Goal: Task Accomplishment & Management: Manage account settings

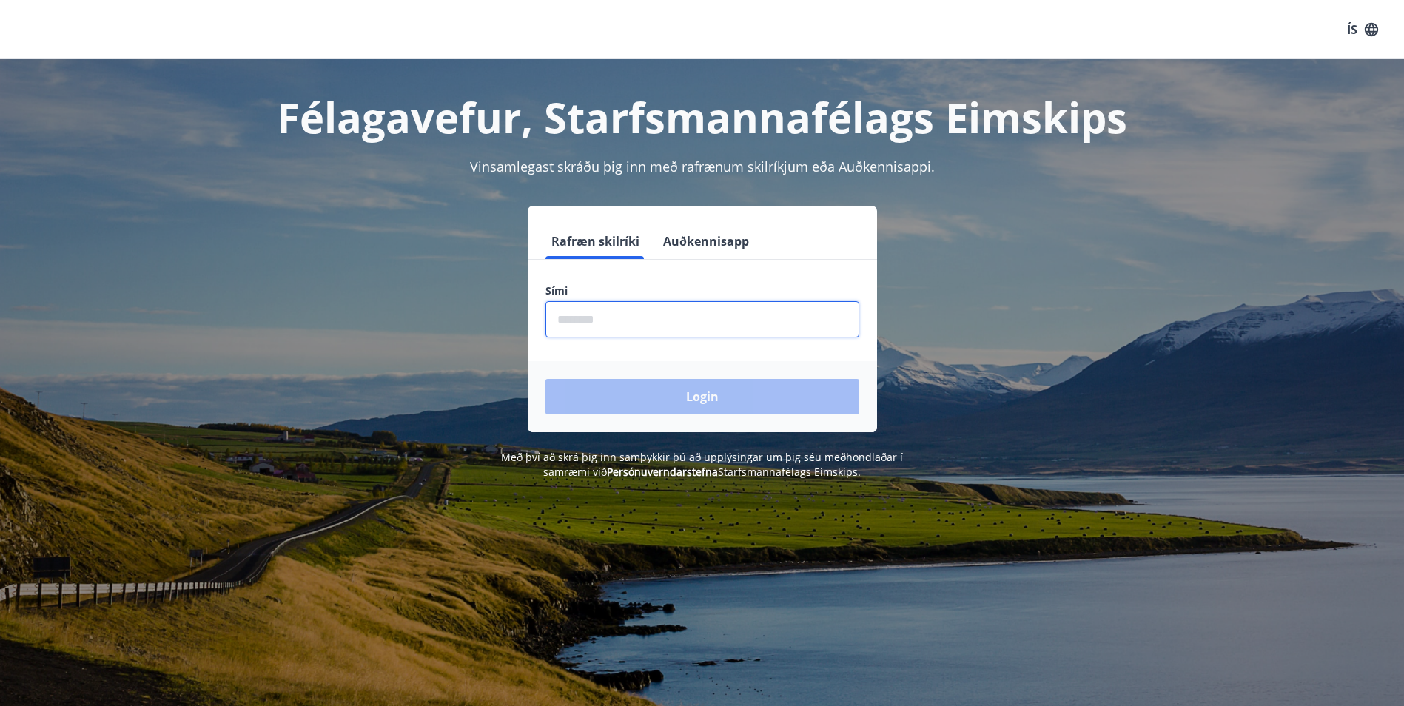
drag, startPoint x: 633, startPoint y: 332, endPoint x: 634, endPoint y: 324, distance: 8.3
click at [633, 332] on input "phone" at bounding box center [702, 319] width 314 height 36
type input "********"
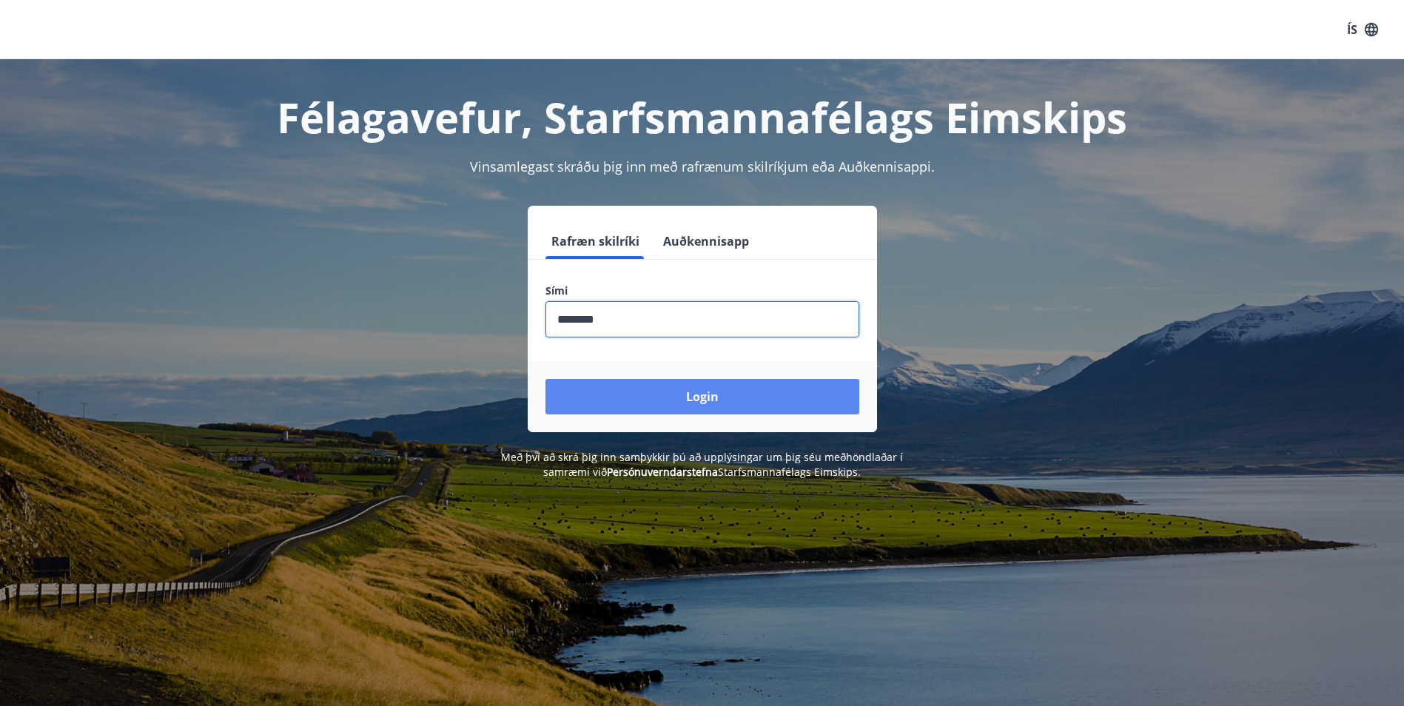
click at [684, 388] on button "Login" at bounding box center [702, 397] width 314 height 36
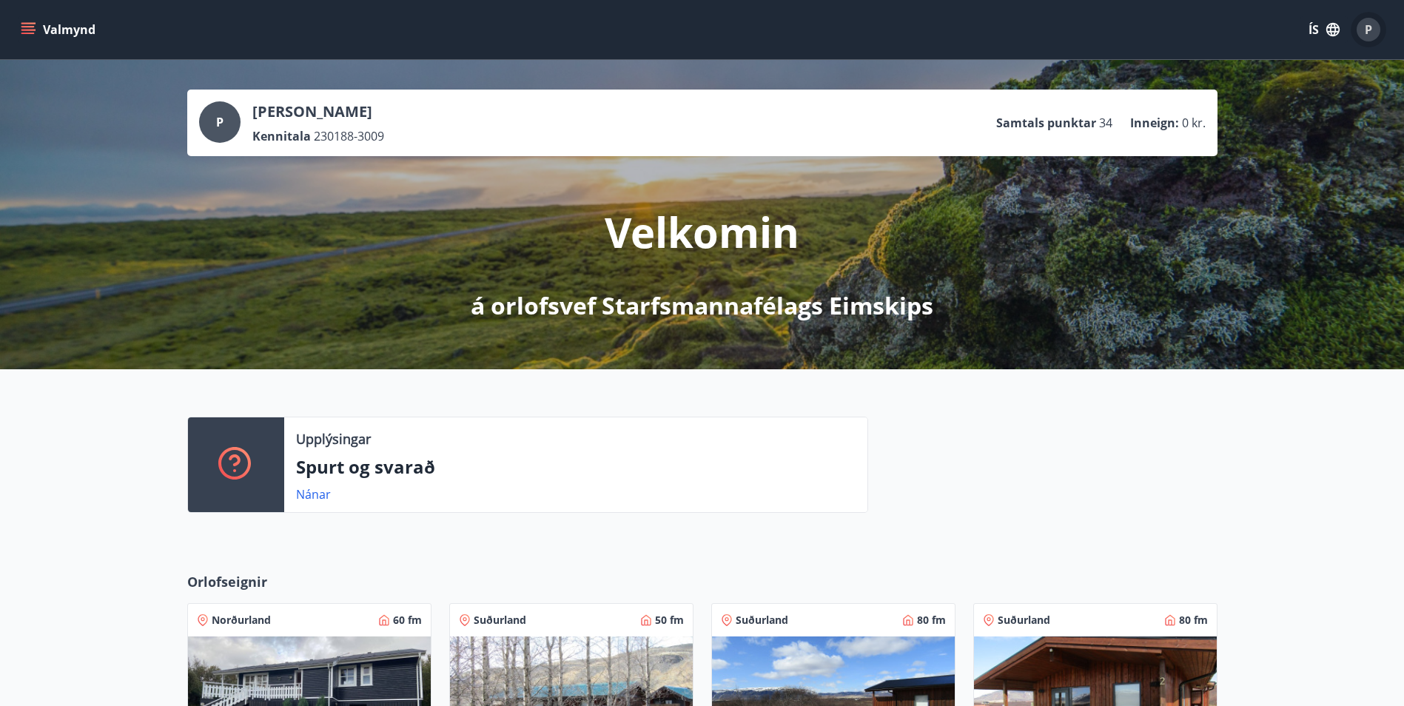
click at [1372, 27] on span "P" at bounding box center [1367, 29] width 7 height 16
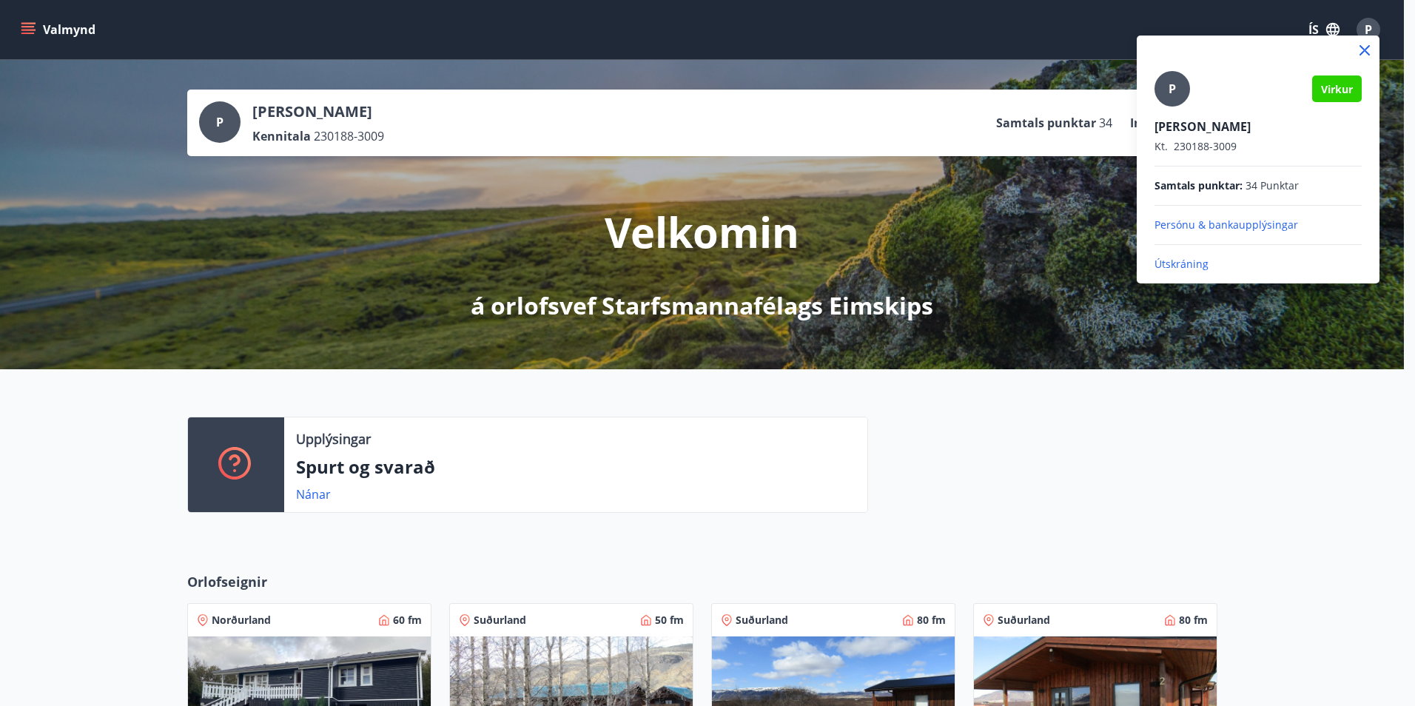
click at [1276, 384] on div at bounding box center [707, 353] width 1415 height 706
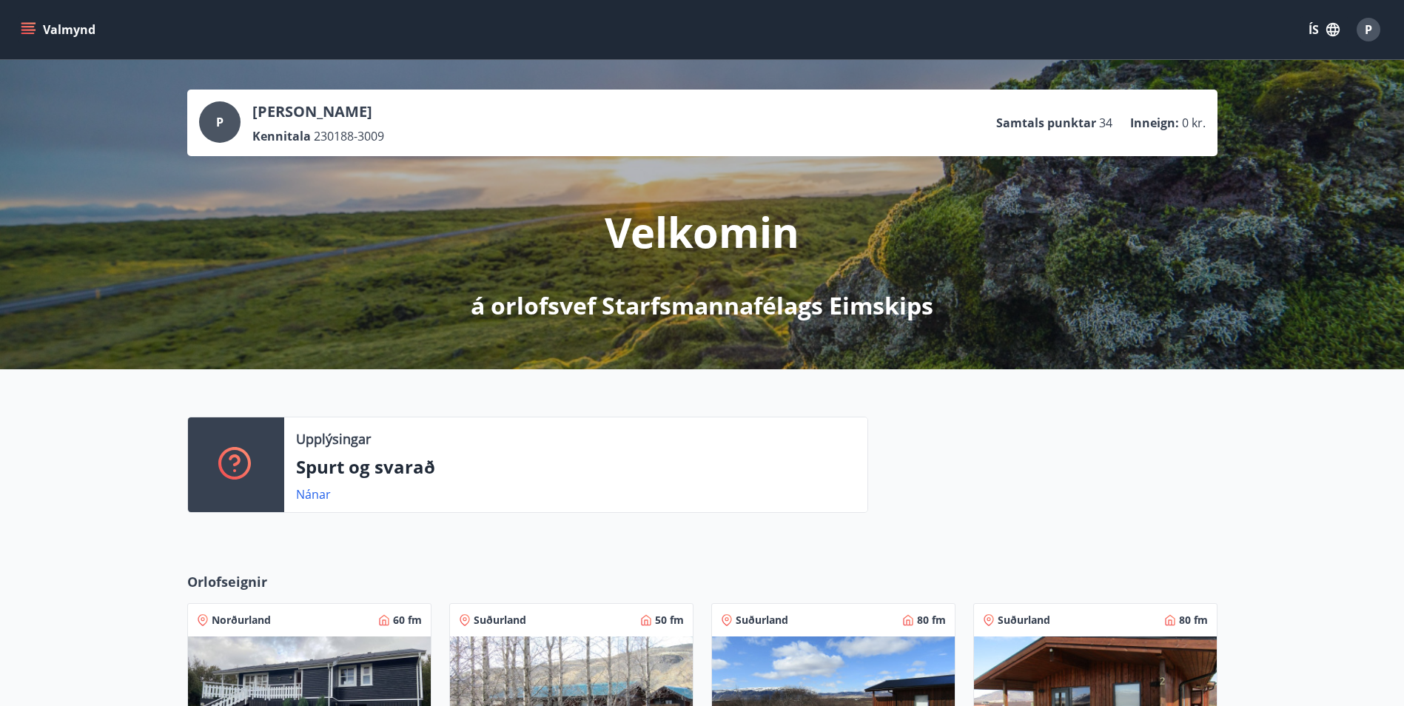
click at [23, 21] on button "Valmynd" at bounding box center [60, 29] width 84 height 27
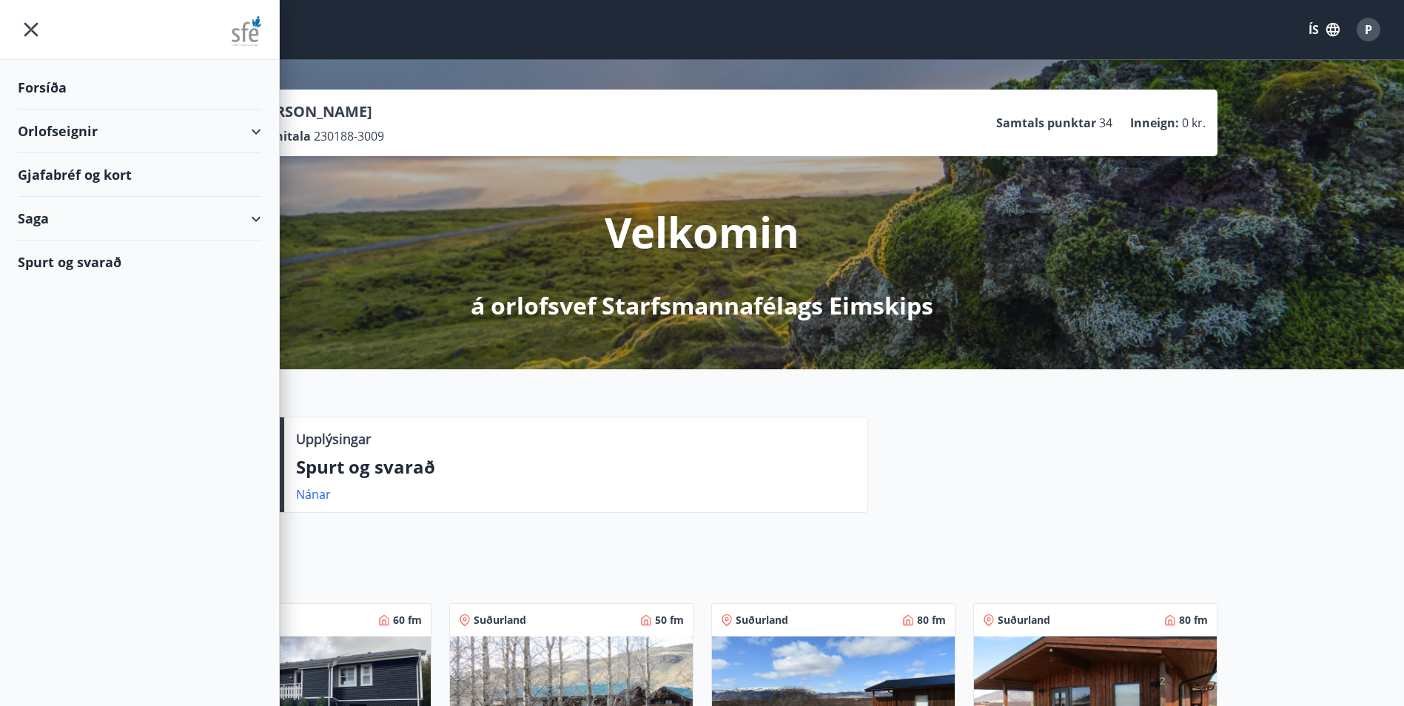
click at [23, 21] on icon "menu" at bounding box center [31, 29] width 27 height 27
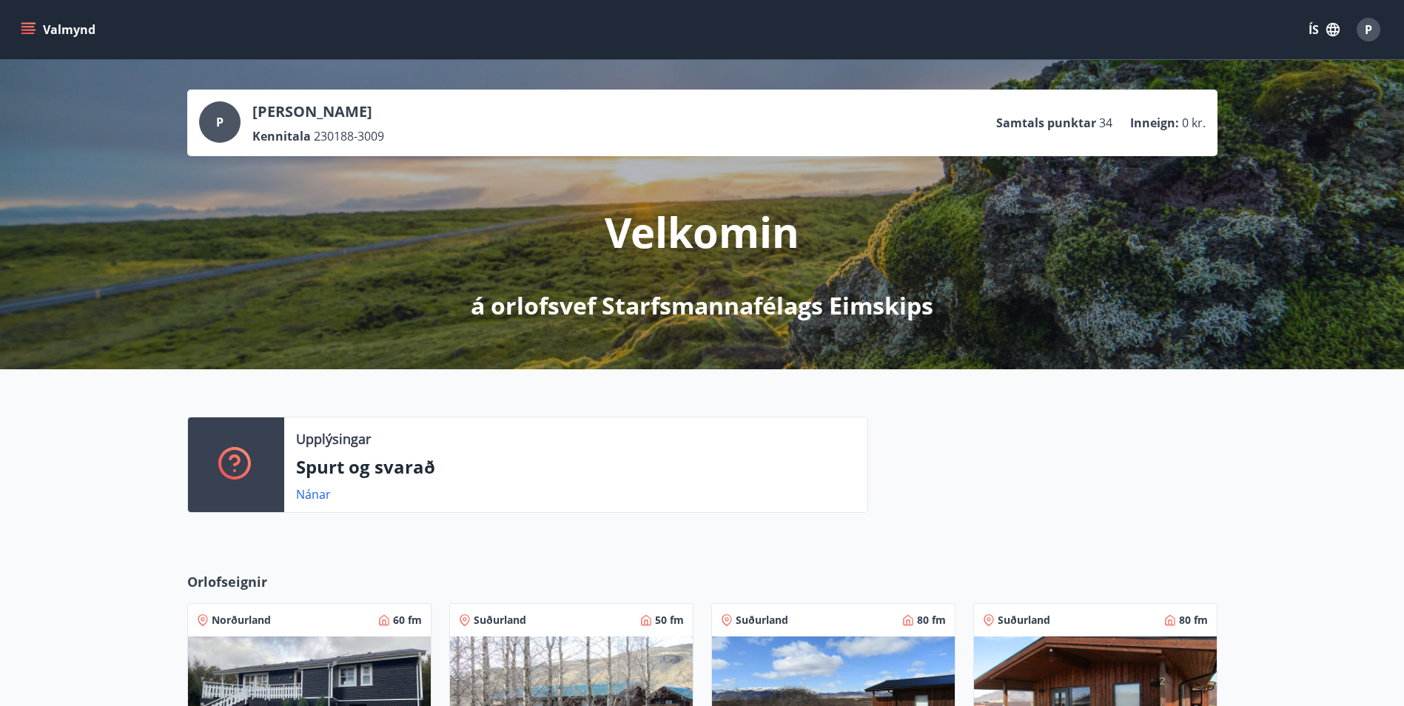
click at [323, 112] on p "Perla Dolon Dögg Jensdóttir" at bounding box center [318, 111] width 132 height 21
click at [223, 125] on div "P" at bounding box center [219, 121] width 41 height 41
